Goal: Task Accomplishment & Management: Use online tool/utility

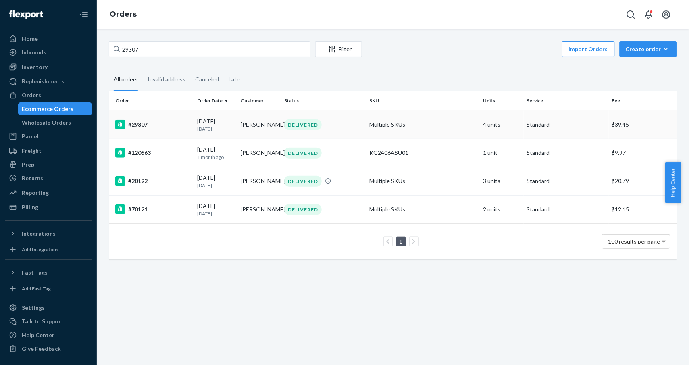
type input "29307"
click at [145, 127] on div "#29307" at bounding box center [152, 125] width 75 height 10
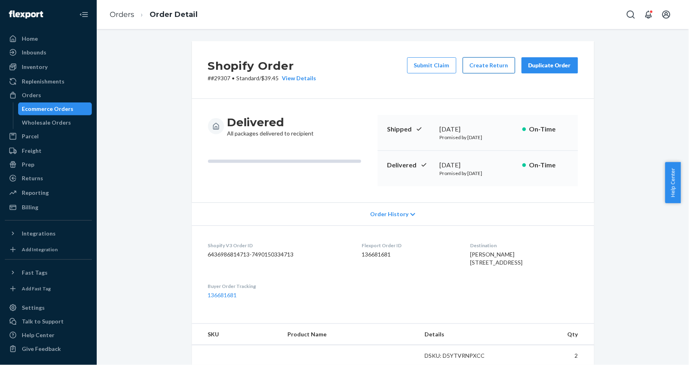
click at [488, 64] on button "Create Return" at bounding box center [489, 65] width 52 height 16
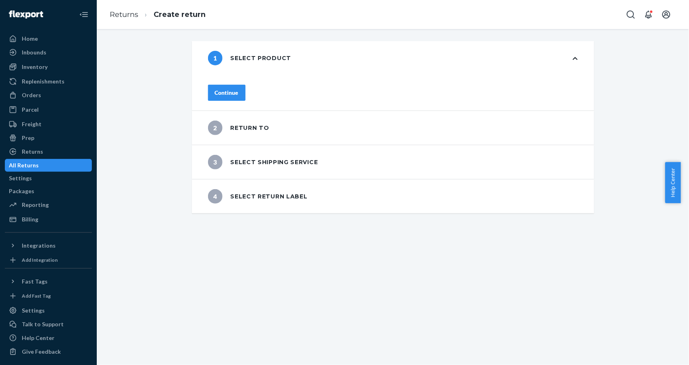
click at [567, 60] on div "1 Select product" at bounding box center [393, 58] width 402 height 34
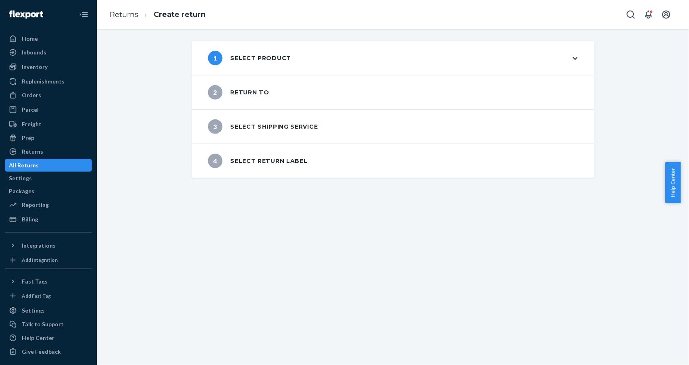
click at [568, 59] on div "1 Select product" at bounding box center [393, 58] width 402 height 34
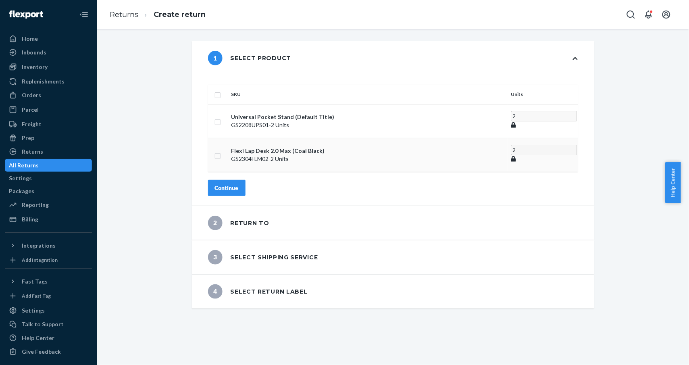
click at [221, 151] on input "checkbox" at bounding box center [217, 155] width 6 height 8
checkbox input "true"
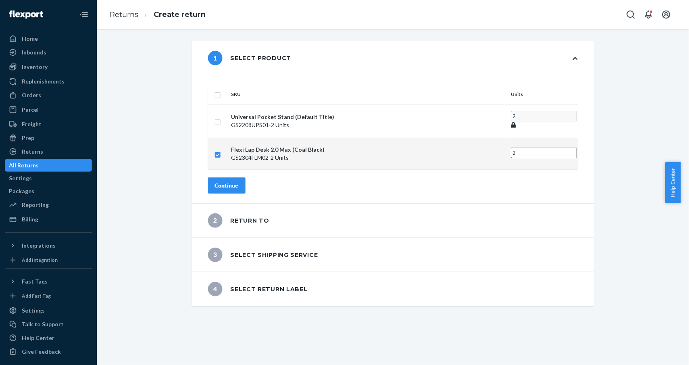
click at [511, 147] on input "2" at bounding box center [544, 152] width 66 height 10
drag, startPoint x: 447, startPoint y: 141, endPoint x: 443, endPoint y: 142, distance: 4.6
click at [511, 147] on input "2" at bounding box center [544, 152] width 66 height 10
drag, startPoint x: 455, startPoint y: 142, endPoint x: 436, endPoint y: 142, distance: 18.9
click at [436, 142] on tr "Flexi Lap Desk 2.0 Max (Coal Black) GS2304FLM02 - 2 Units 2" at bounding box center [393, 153] width 370 height 31
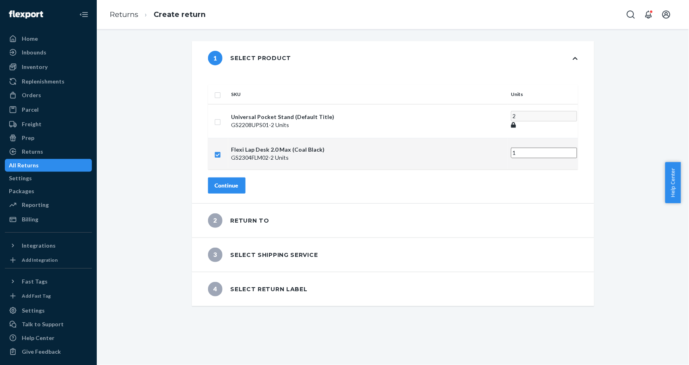
type input "1"
click at [239, 181] on div "Continue" at bounding box center [227, 185] width 24 height 8
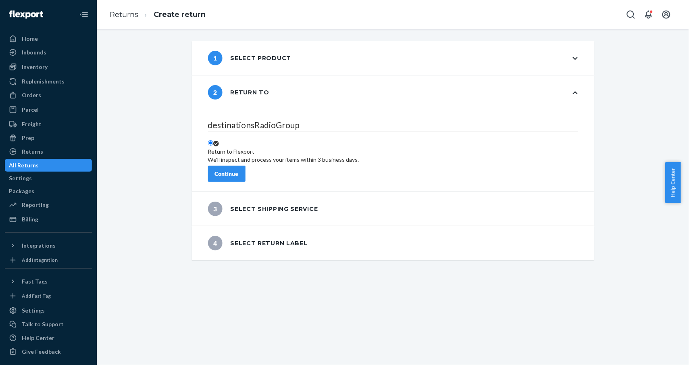
click at [239, 170] on div "Continue" at bounding box center [227, 174] width 24 height 8
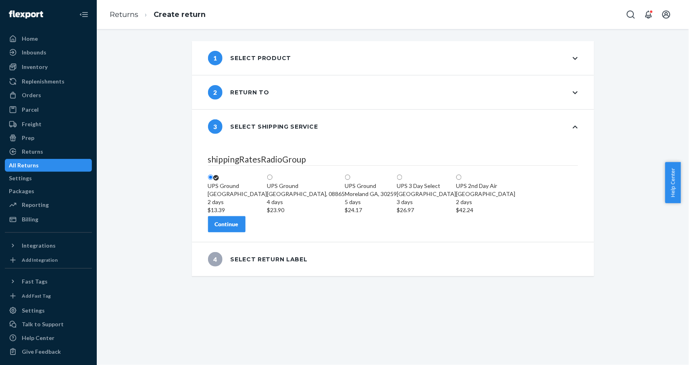
click at [239, 228] on div "Continue" at bounding box center [227, 224] width 24 height 8
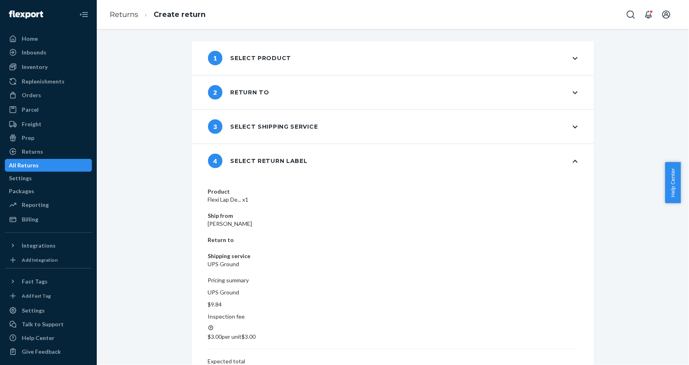
click at [280, 63] on div "1 Select product" at bounding box center [249, 58] width 83 height 15
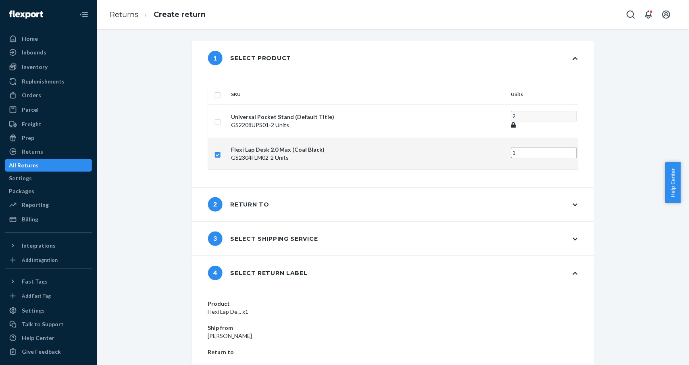
click at [310, 193] on div "2 Return to" at bounding box center [393, 204] width 402 height 34
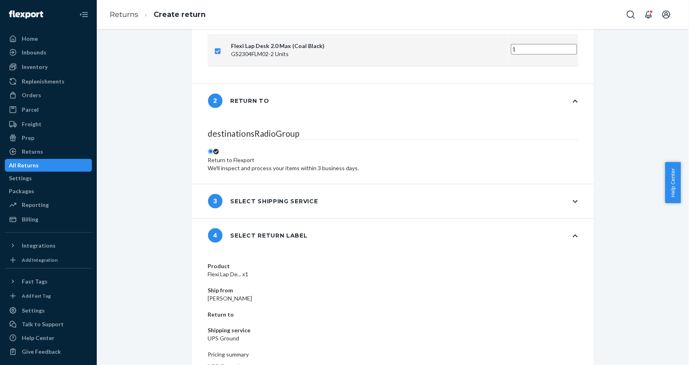
scroll to position [107, 0]
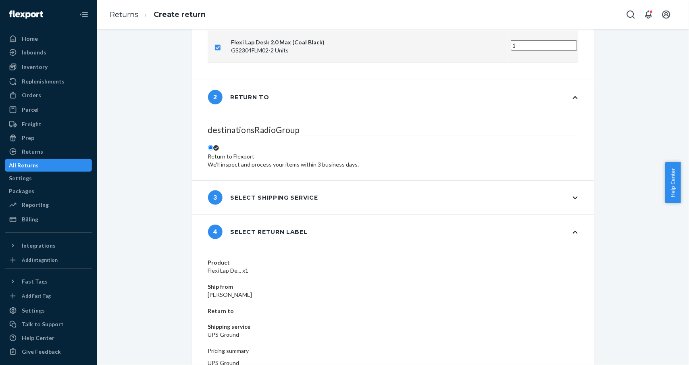
click at [306, 190] on div "3 Select shipping service" at bounding box center [263, 197] width 110 height 15
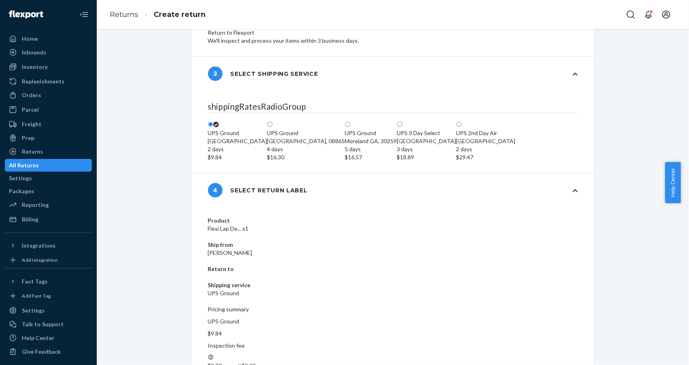
scroll to position [240, 0]
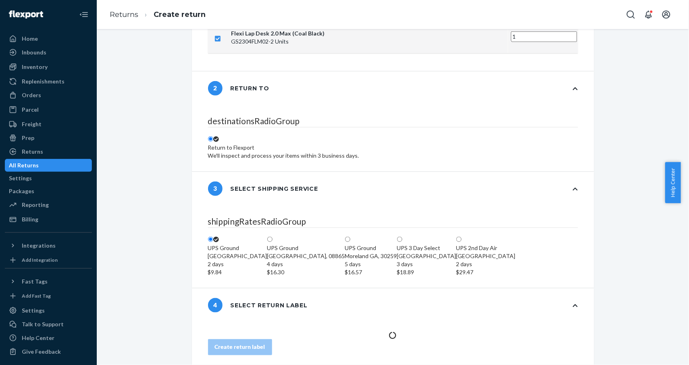
scroll to position [129, 0]
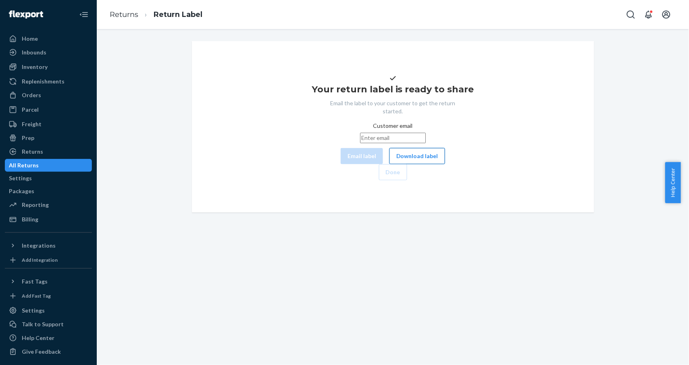
click at [389, 164] on button "Download label" at bounding box center [417, 156] width 56 height 16
